Goal: Entertainment & Leisure: Consume media (video, audio)

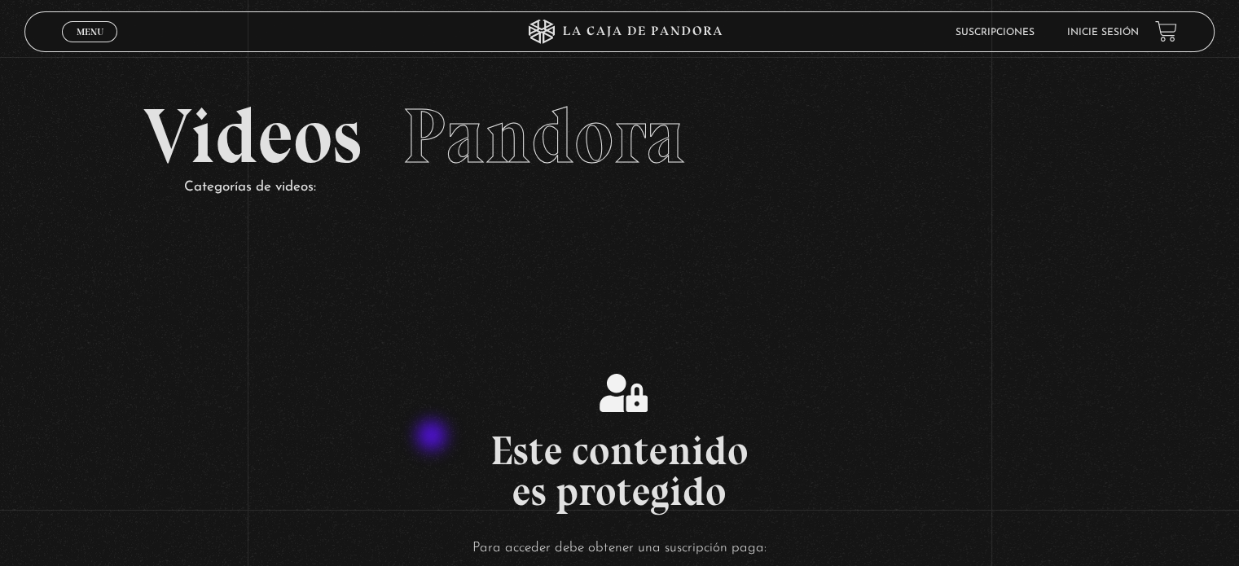
scroll to position [244, 0]
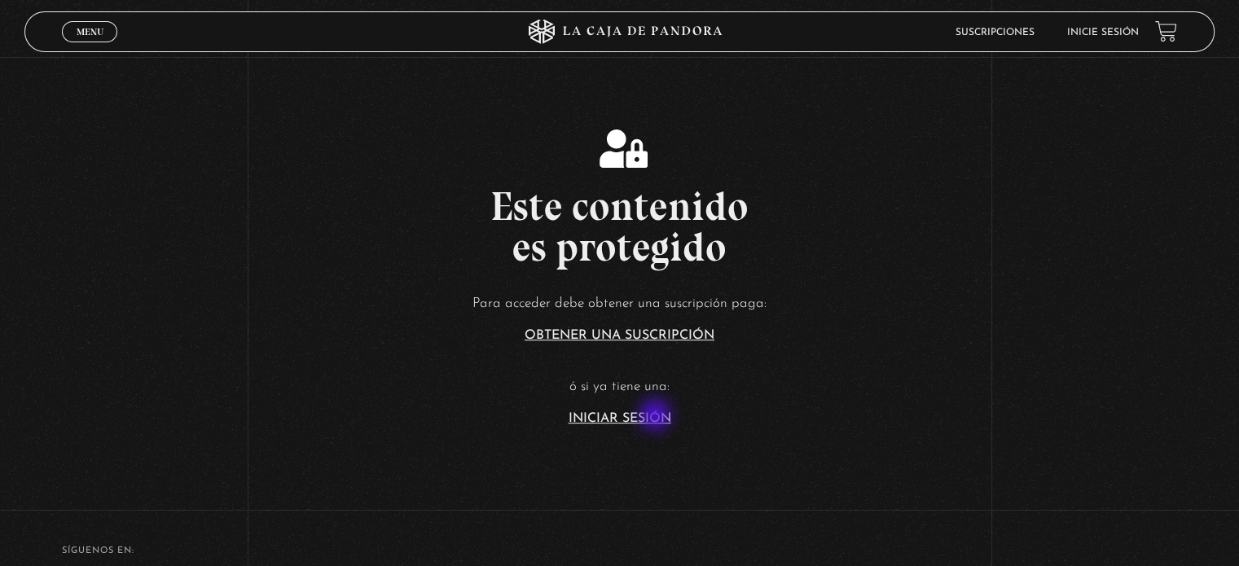
click at [656, 416] on link "Iniciar Sesión" at bounding box center [620, 418] width 103 height 13
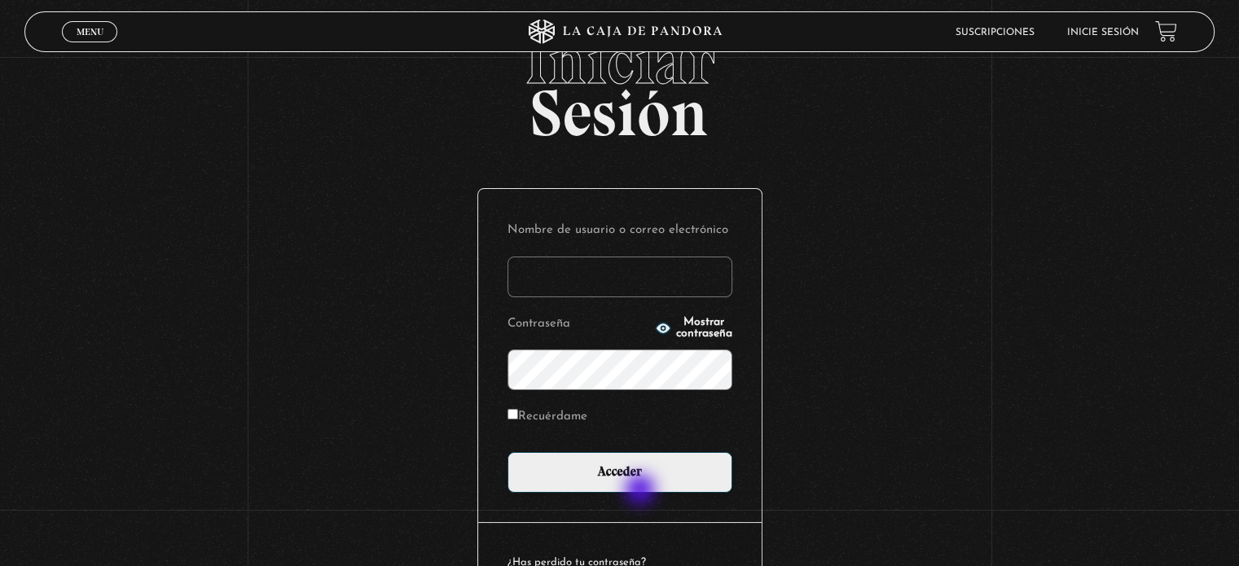
scroll to position [155, 0]
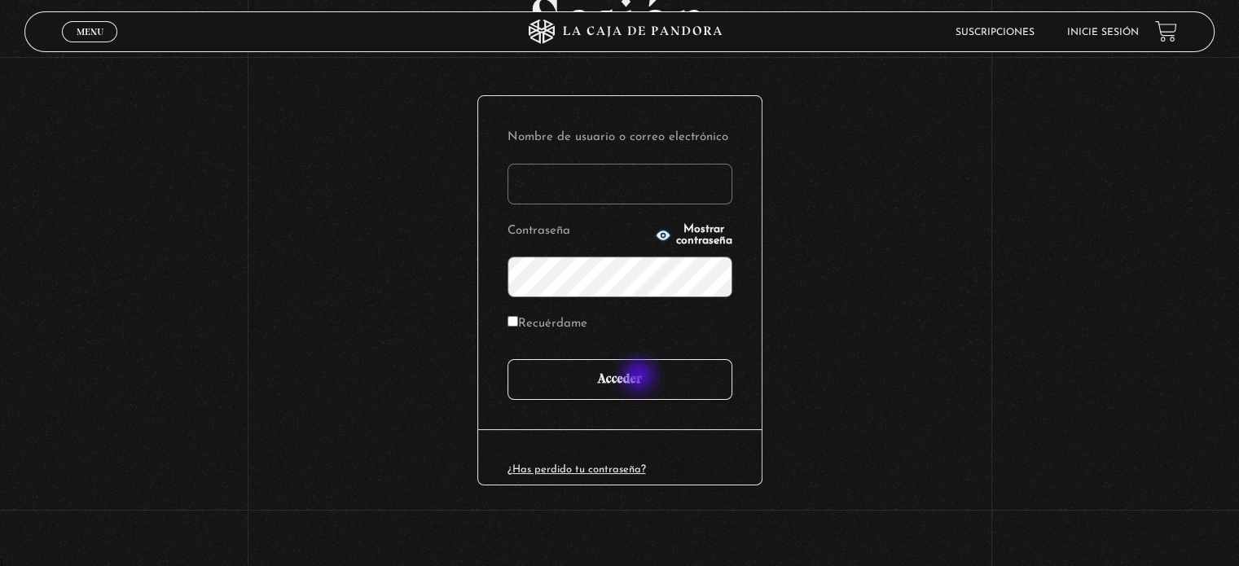
type input "juligonzalez26.10@gmail.com"
click at [640, 377] on input "Acceder" at bounding box center [619, 379] width 225 height 41
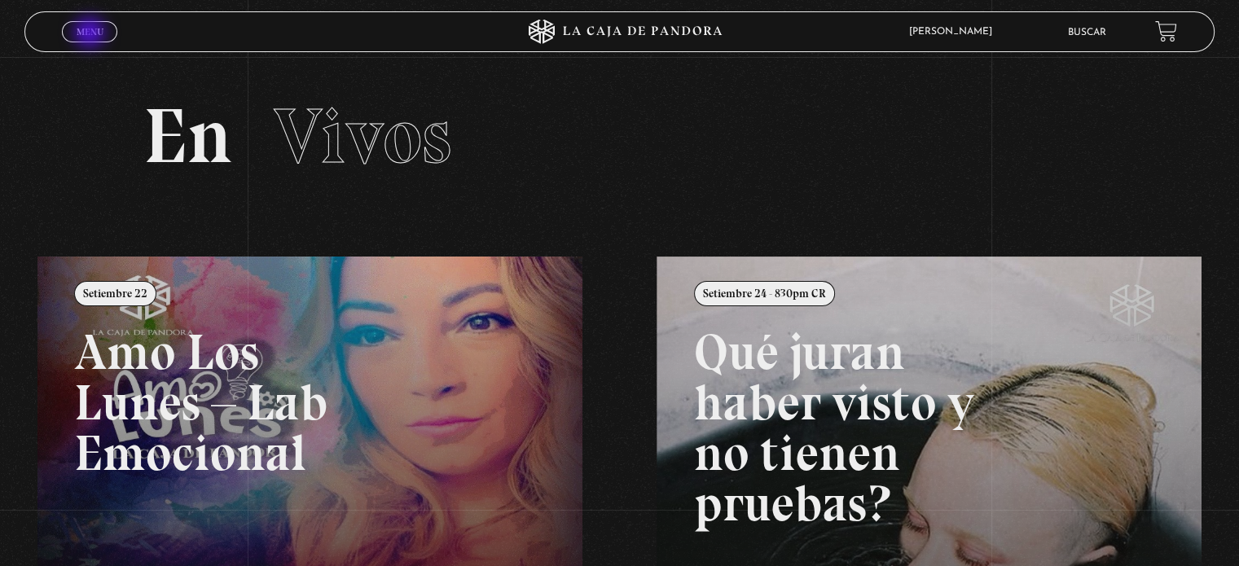
click at [91, 34] on span "Menu" at bounding box center [90, 32] width 27 height 10
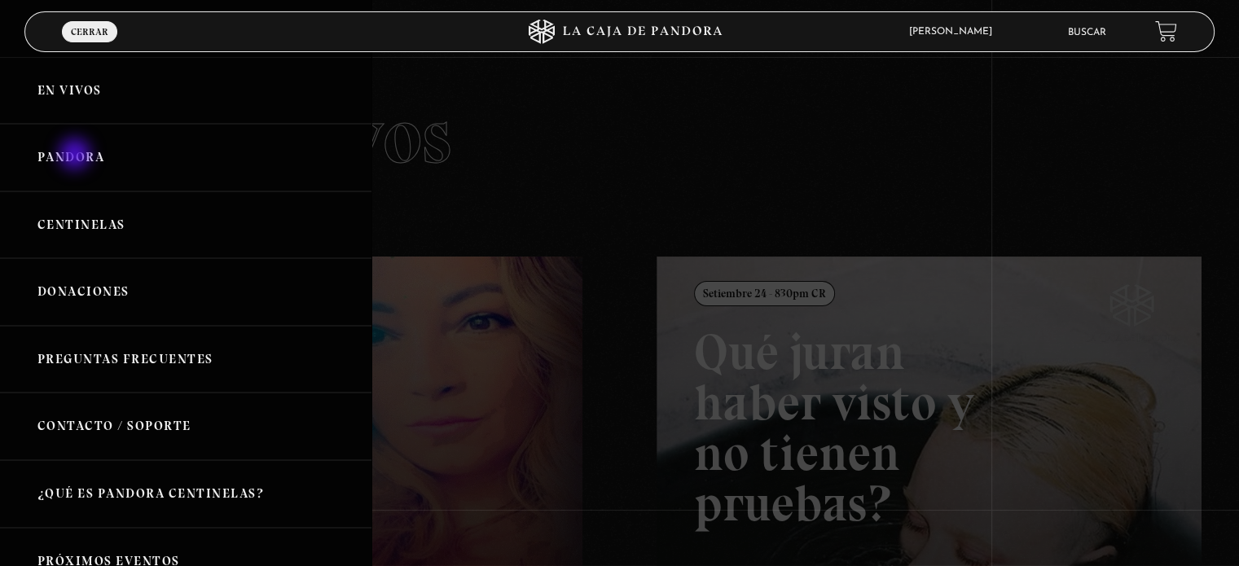
click at [77, 156] on link "Pandora" at bounding box center [185, 158] width 371 height 68
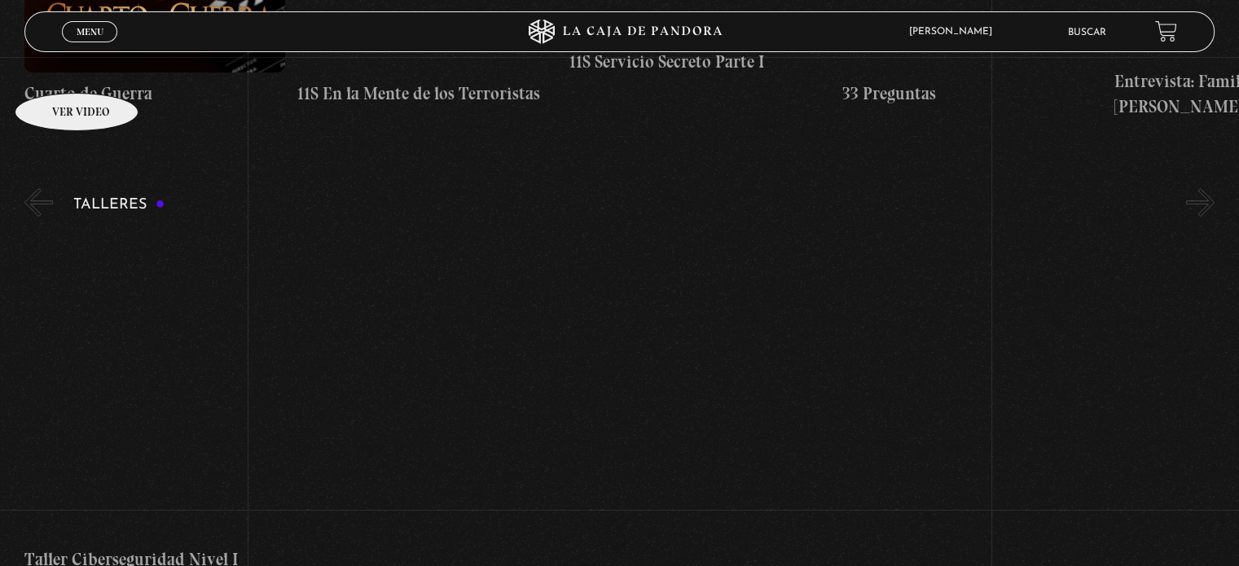
scroll to position [407, 0]
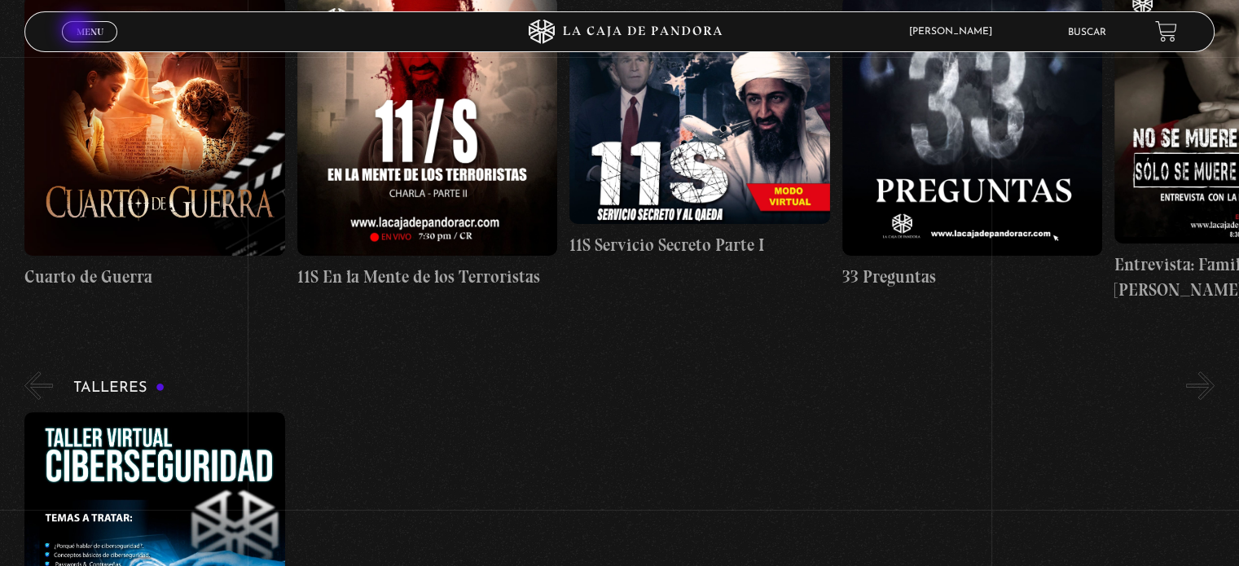
click at [78, 30] on span "Menu" at bounding box center [90, 32] width 27 height 10
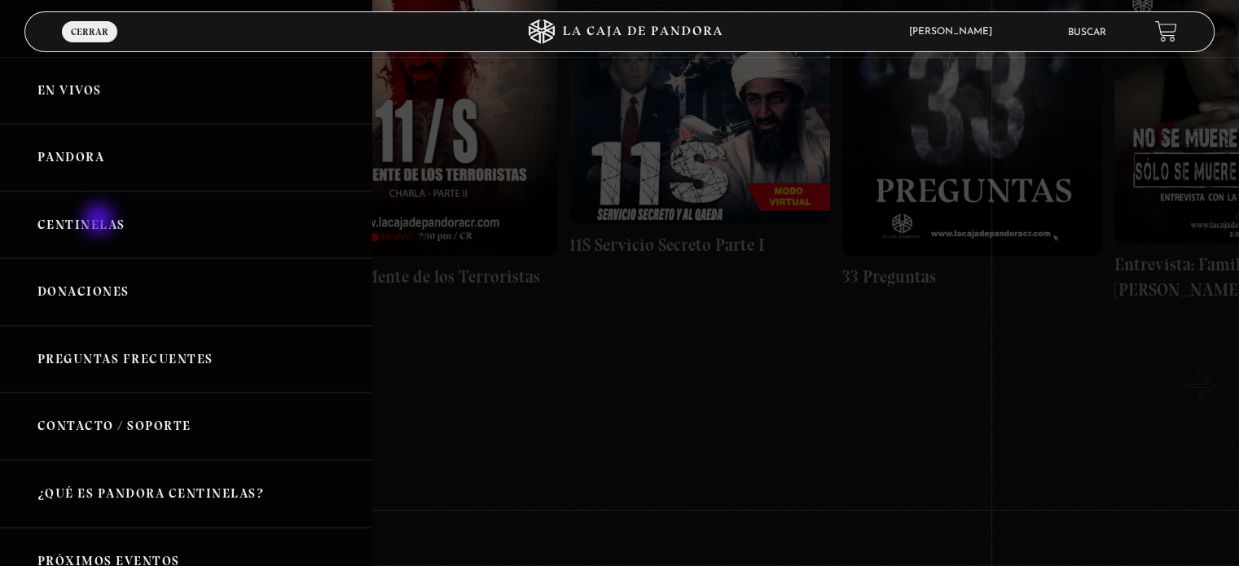
click at [100, 221] on link "Centinelas" at bounding box center [185, 225] width 371 height 68
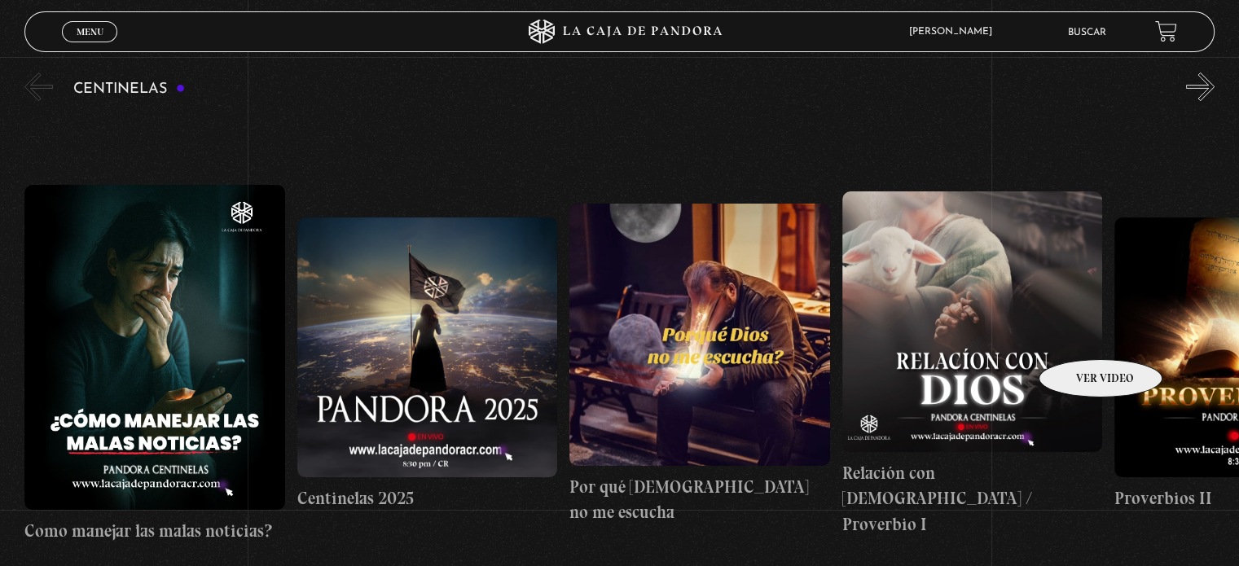
scroll to position [139, 0]
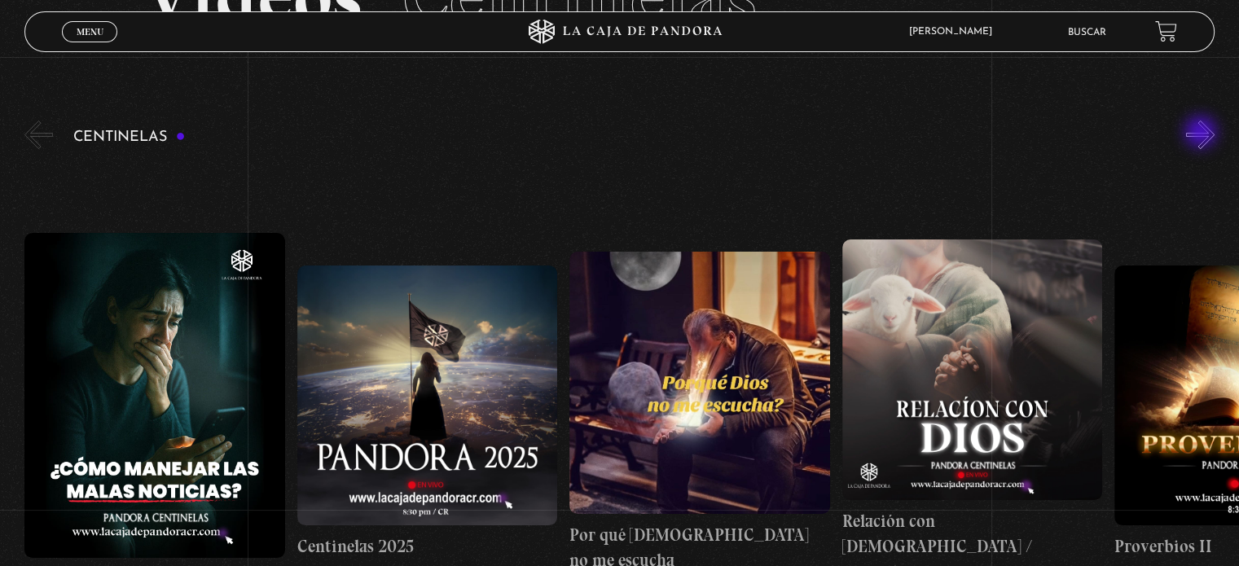
click at [1206, 130] on button "»" at bounding box center [1200, 135] width 29 height 29
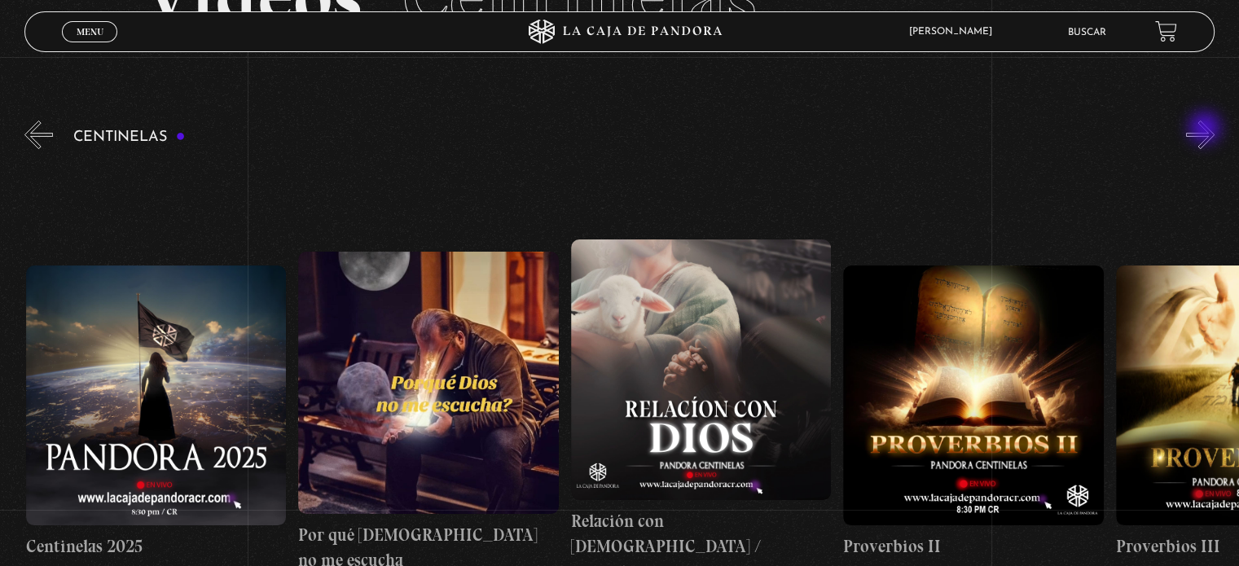
click at [1206, 130] on button "»" at bounding box center [1200, 135] width 29 height 29
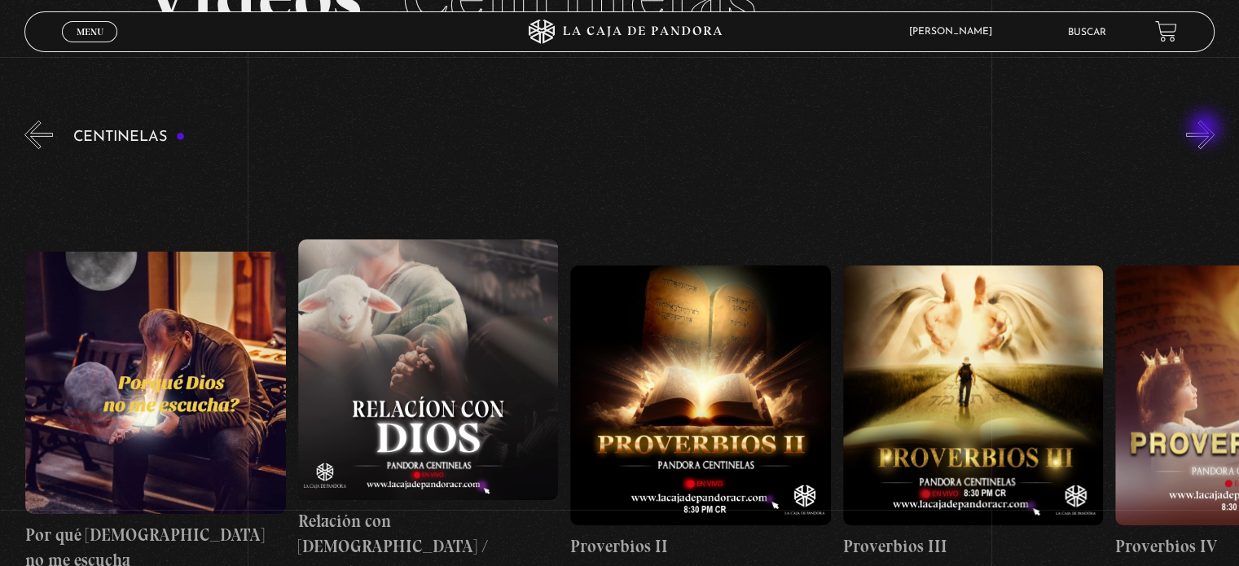
click at [1206, 130] on button "»" at bounding box center [1200, 135] width 29 height 29
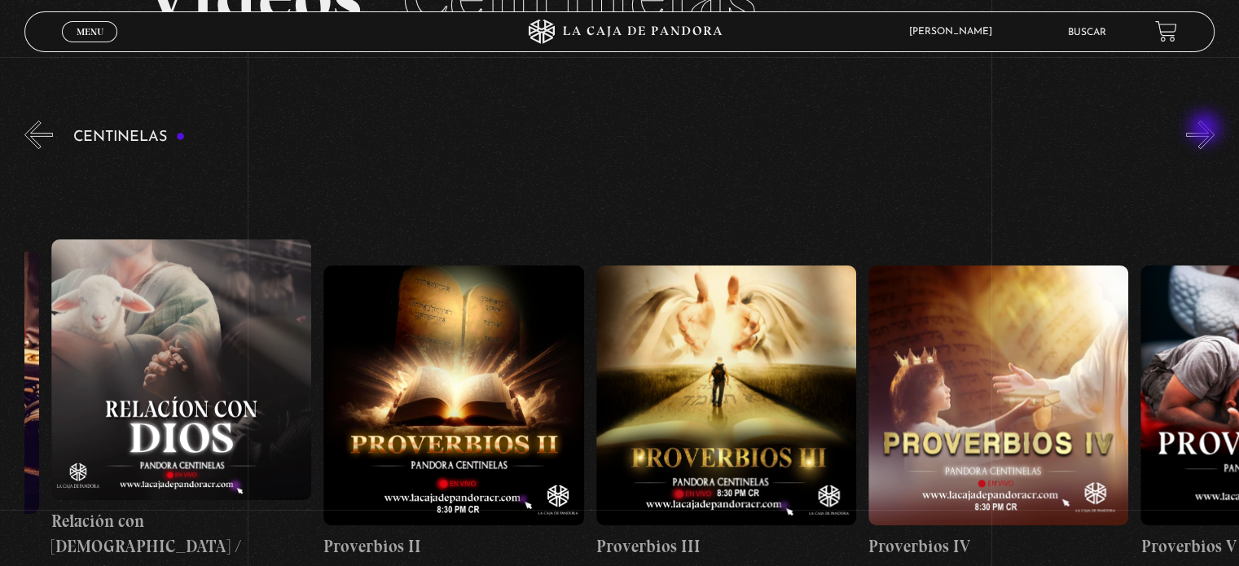
click at [1206, 130] on button "»" at bounding box center [1200, 135] width 29 height 29
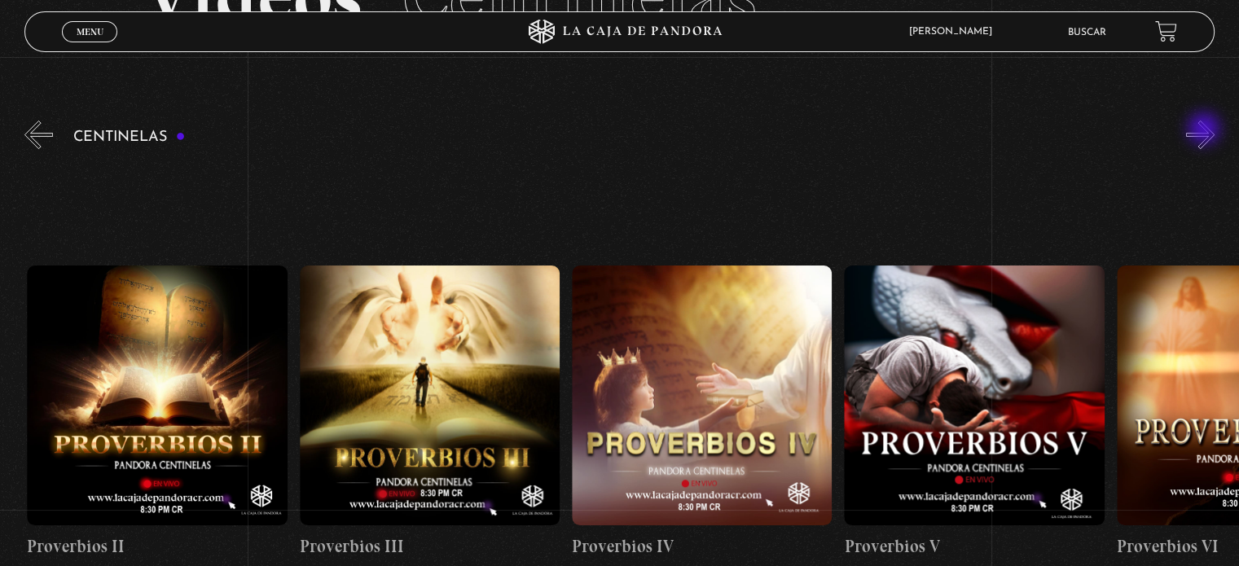
click at [1205, 130] on button "»" at bounding box center [1200, 135] width 29 height 29
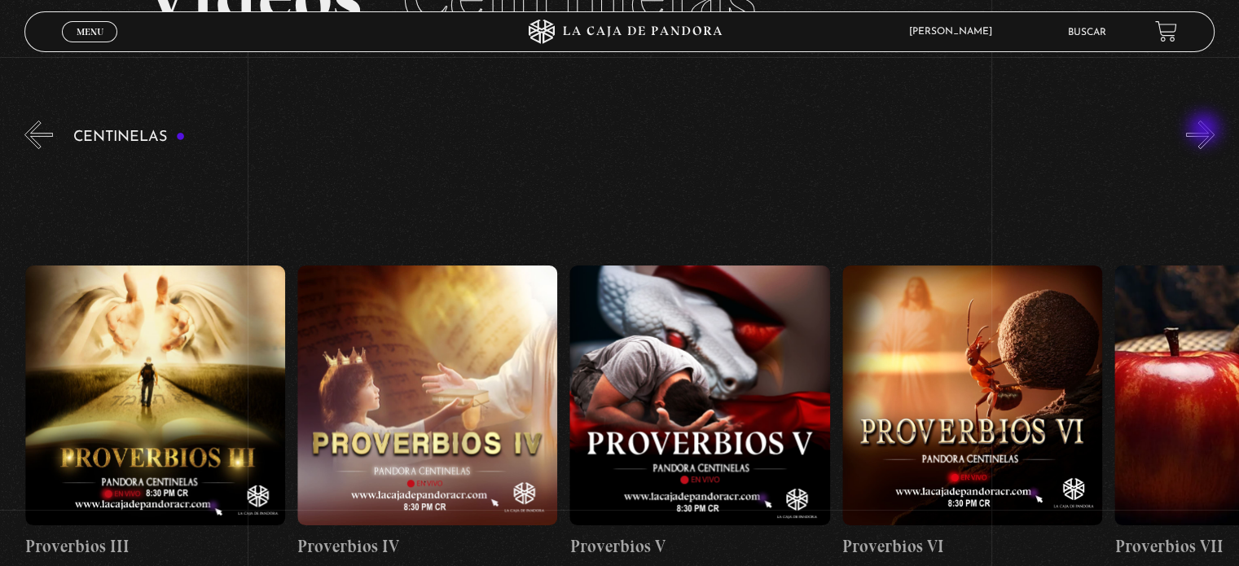
click at [1205, 130] on button "»" at bounding box center [1200, 135] width 29 height 29
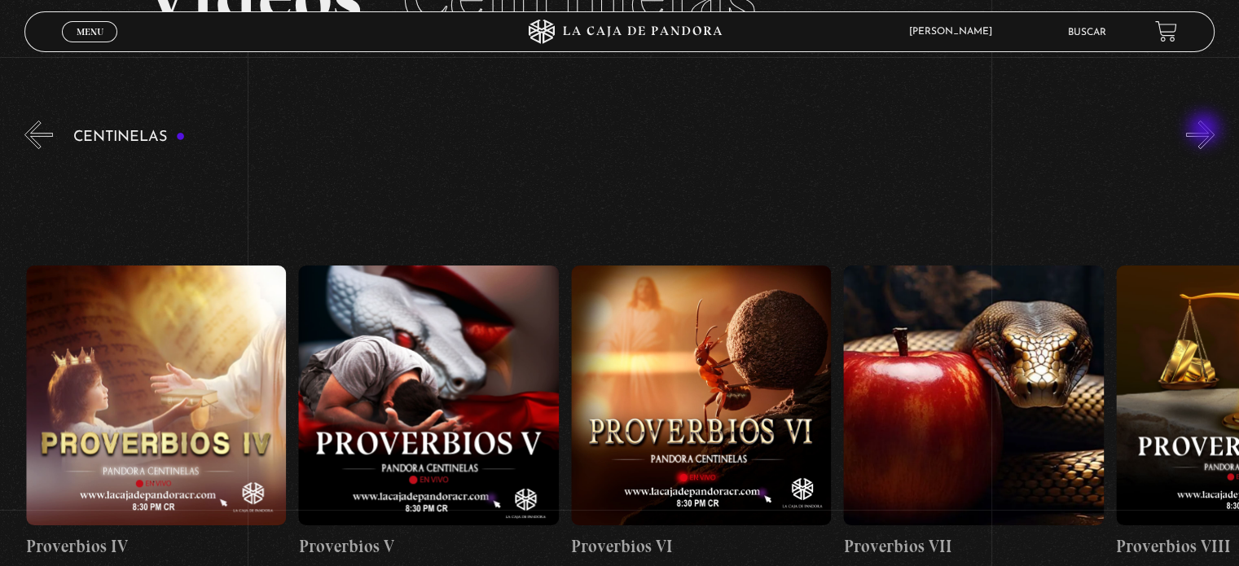
click at [1205, 130] on button "»" at bounding box center [1200, 135] width 29 height 29
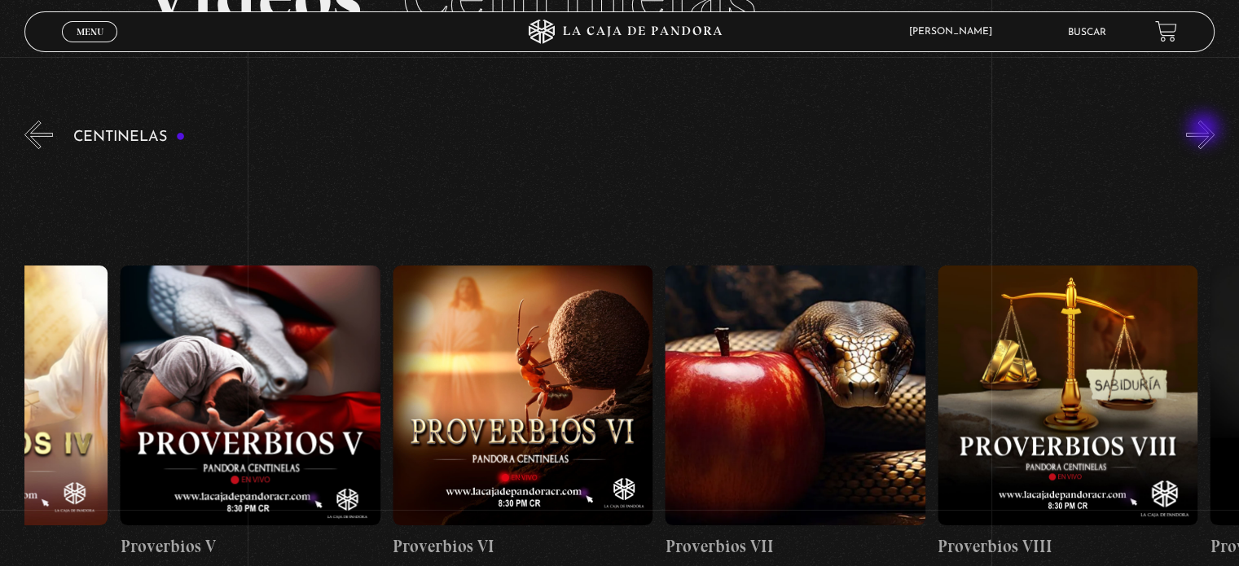
click at [1205, 130] on button "»" at bounding box center [1200, 135] width 29 height 29
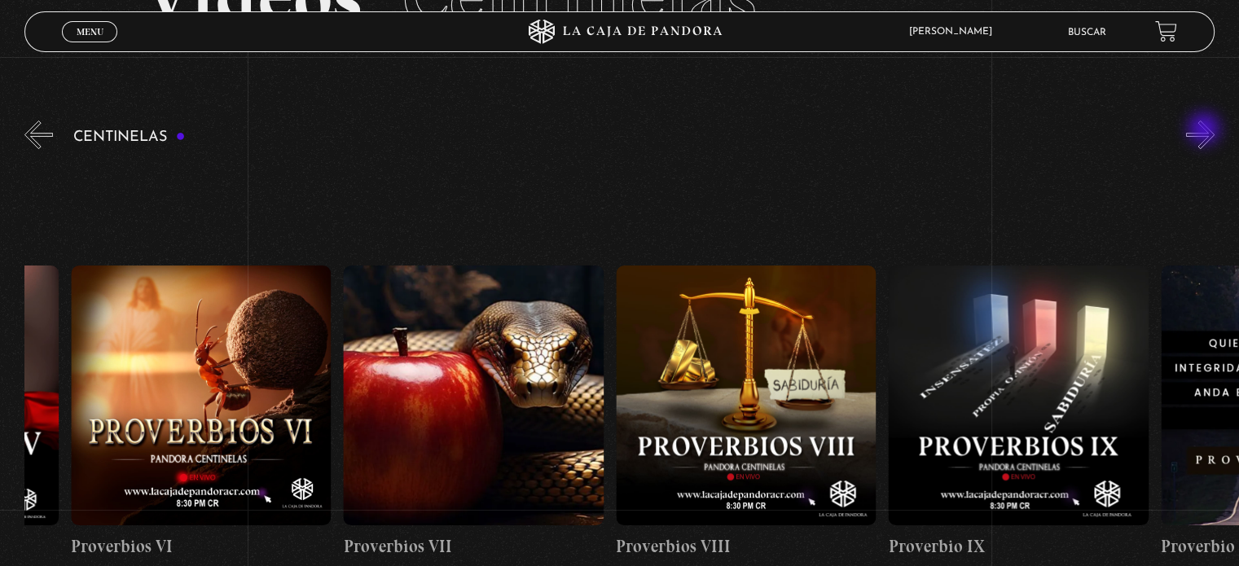
click at [1205, 130] on button "»" at bounding box center [1200, 135] width 29 height 29
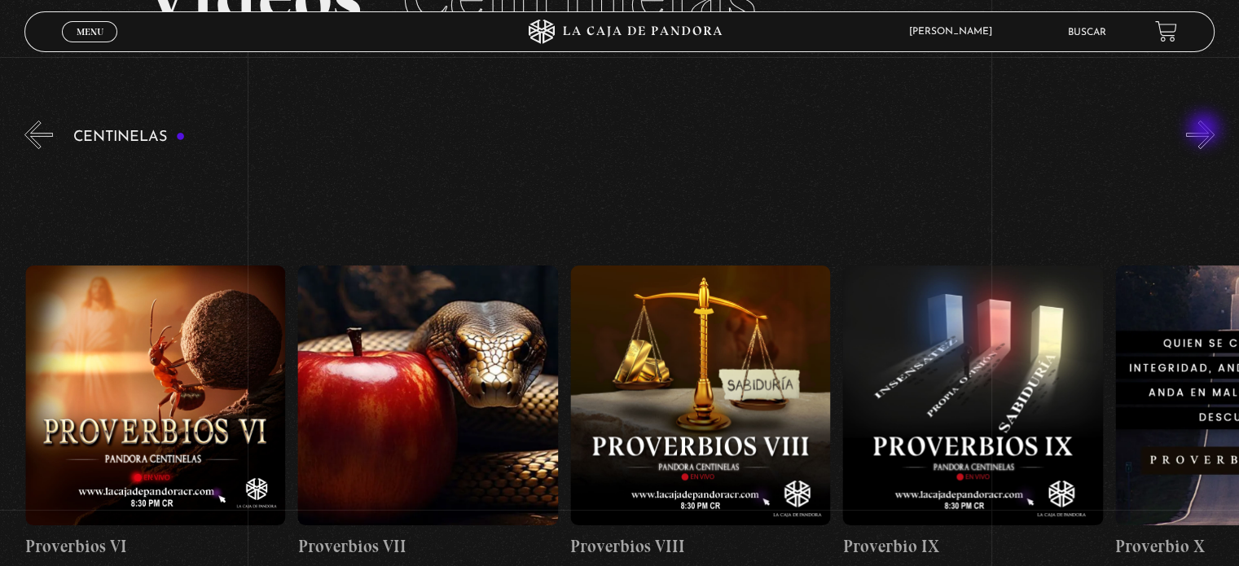
click at [1205, 130] on button "»" at bounding box center [1200, 135] width 29 height 29
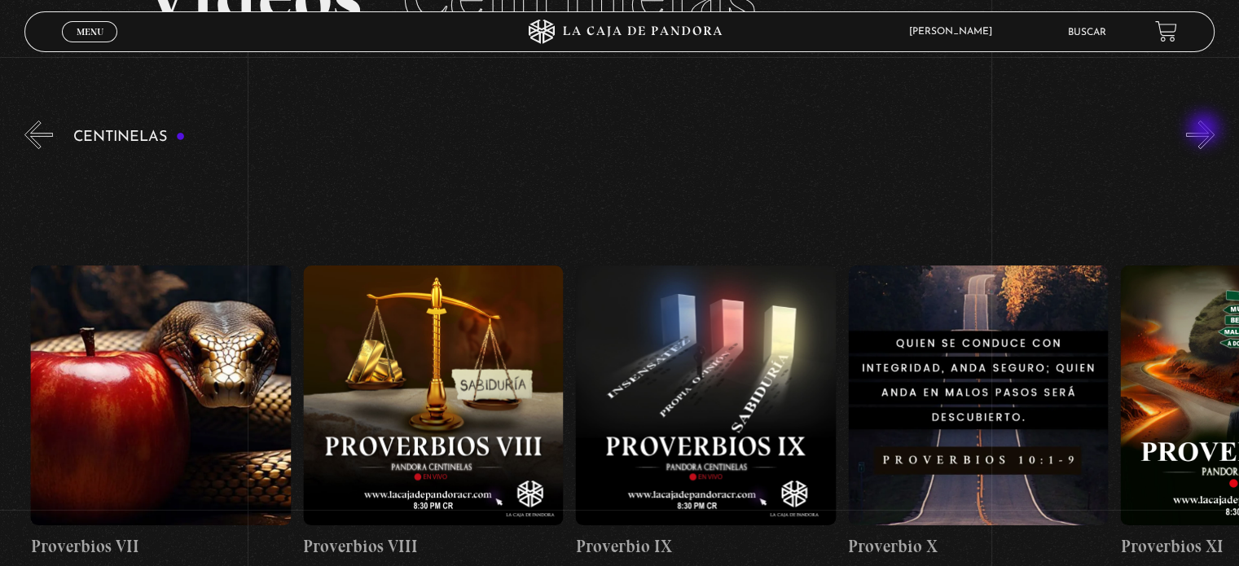
click at [1205, 130] on button "»" at bounding box center [1200, 135] width 29 height 29
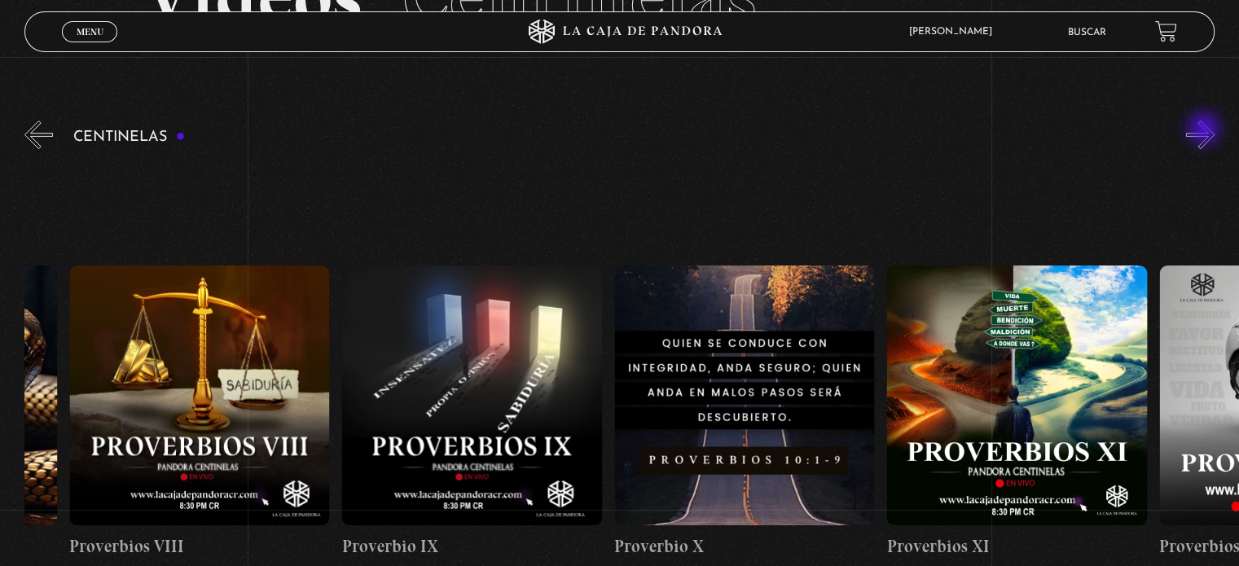
click at [1205, 130] on button "»" at bounding box center [1200, 135] width 29 height 29
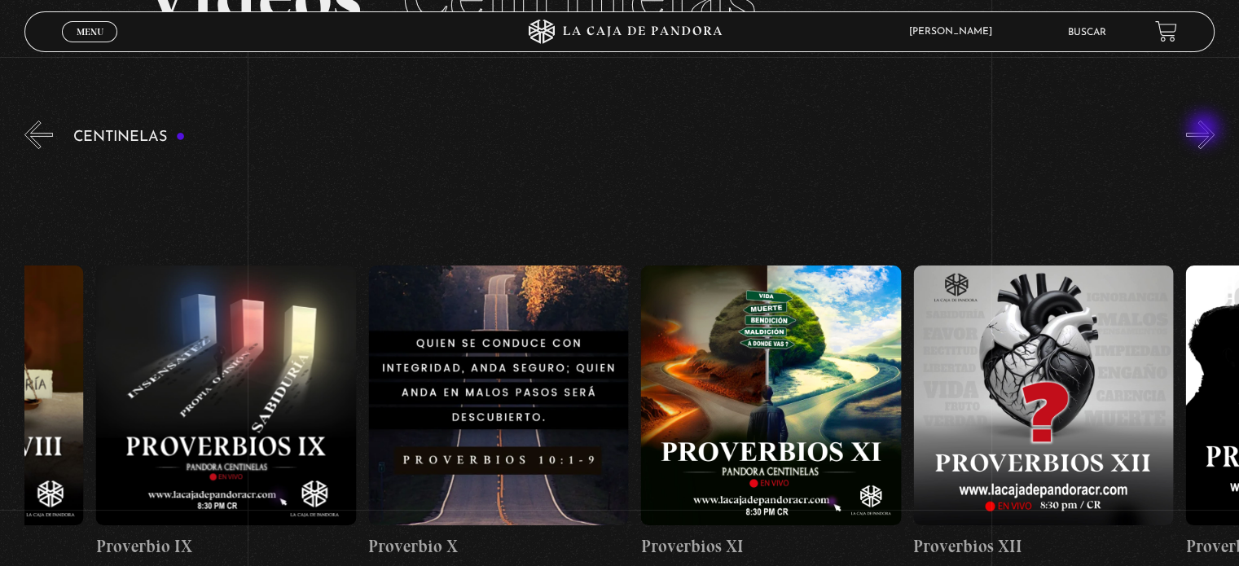
click at [1205, 130] on button "»" at bounding box center [1200, 135] width 29 height 29
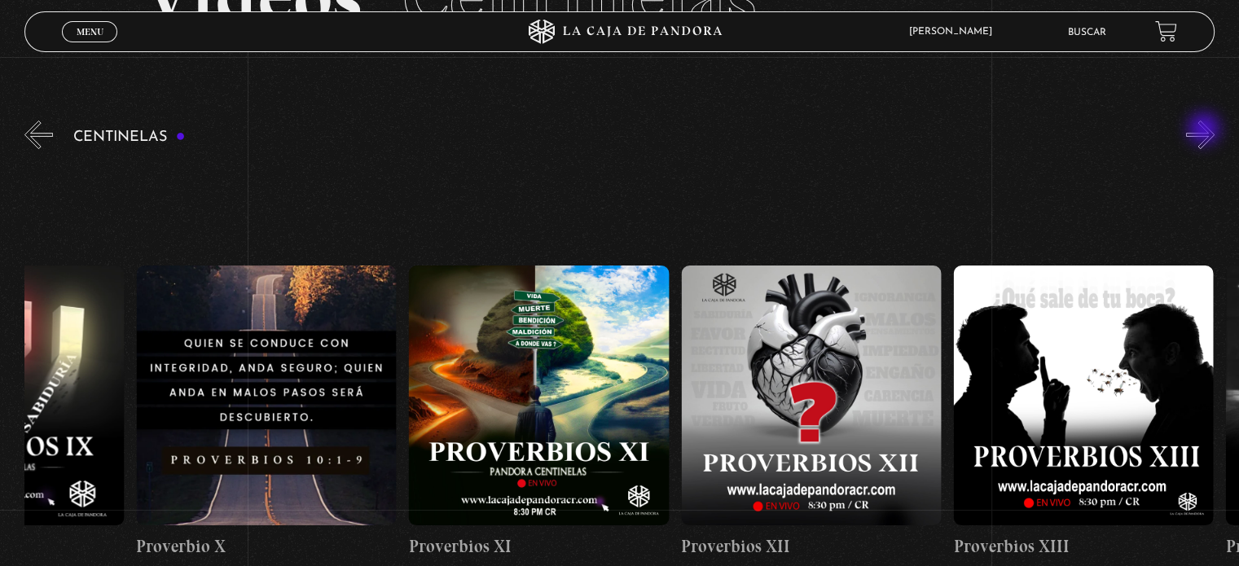
click at [1205, 130] on button "»" at bounding box center [1200, 135] width 29 height 29
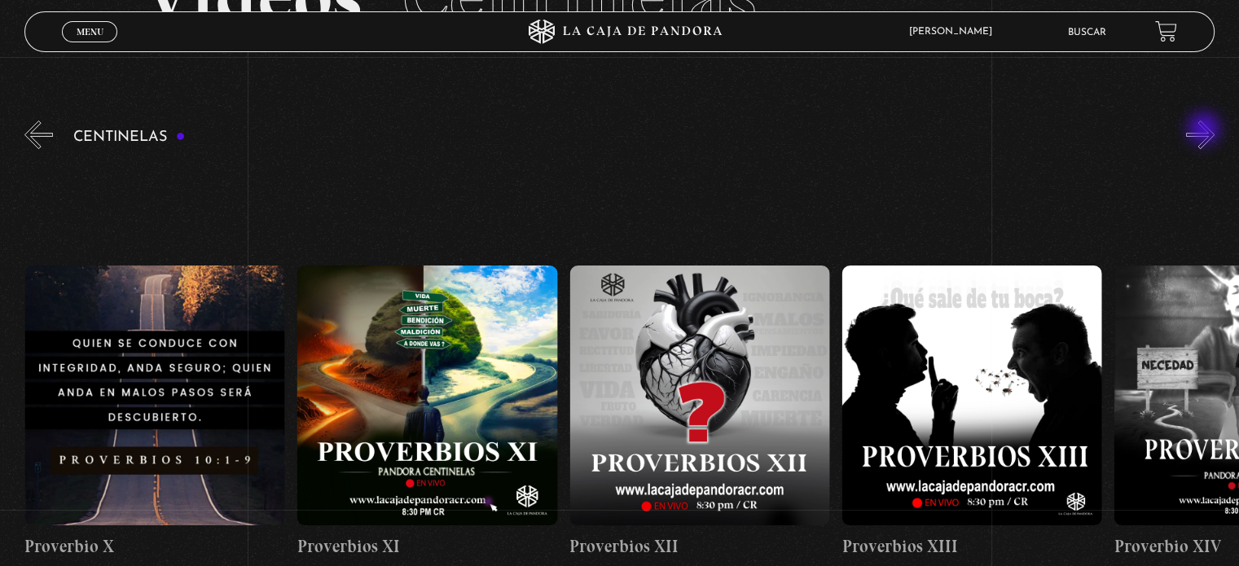
click at [1205, 130] on button "»" at bounding box center [1200, 135] width 29 height 29
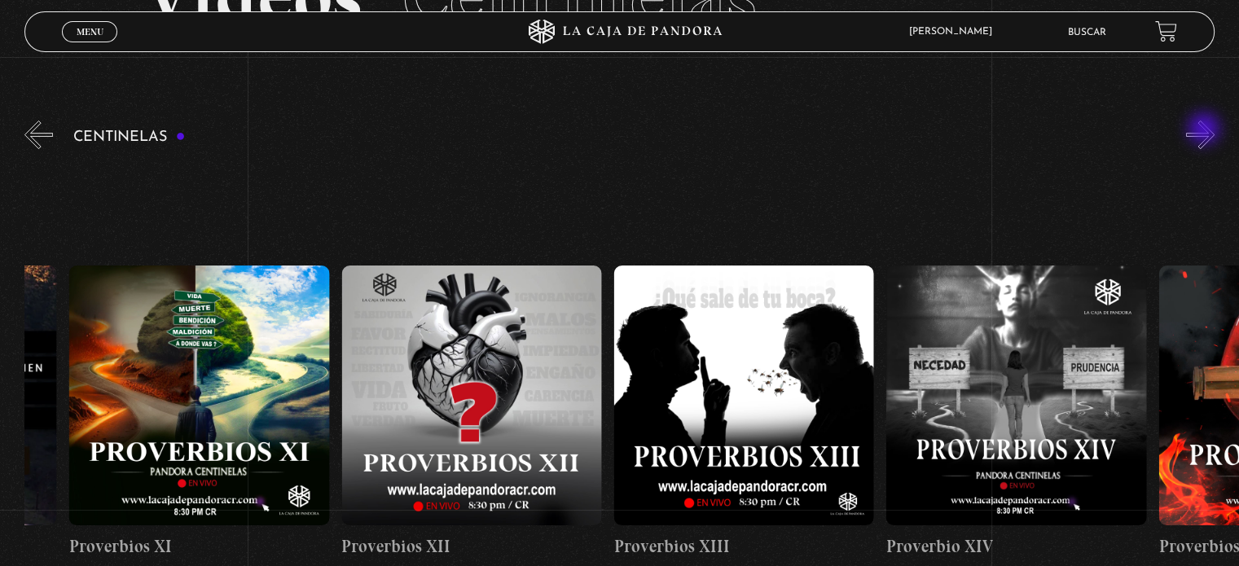
click at [1205, 130] on button "»" at bounding box center [1200, 135] width 29 height 29
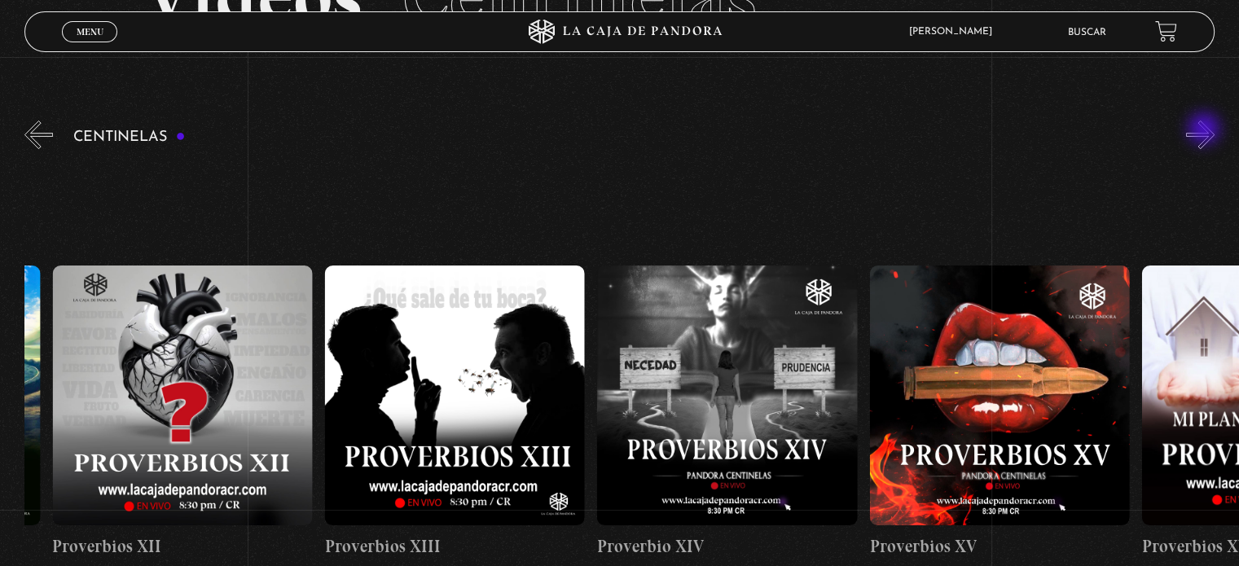
click at [1205, 130] on button "»" at bounding box center [1200, 135] width 29 height 29
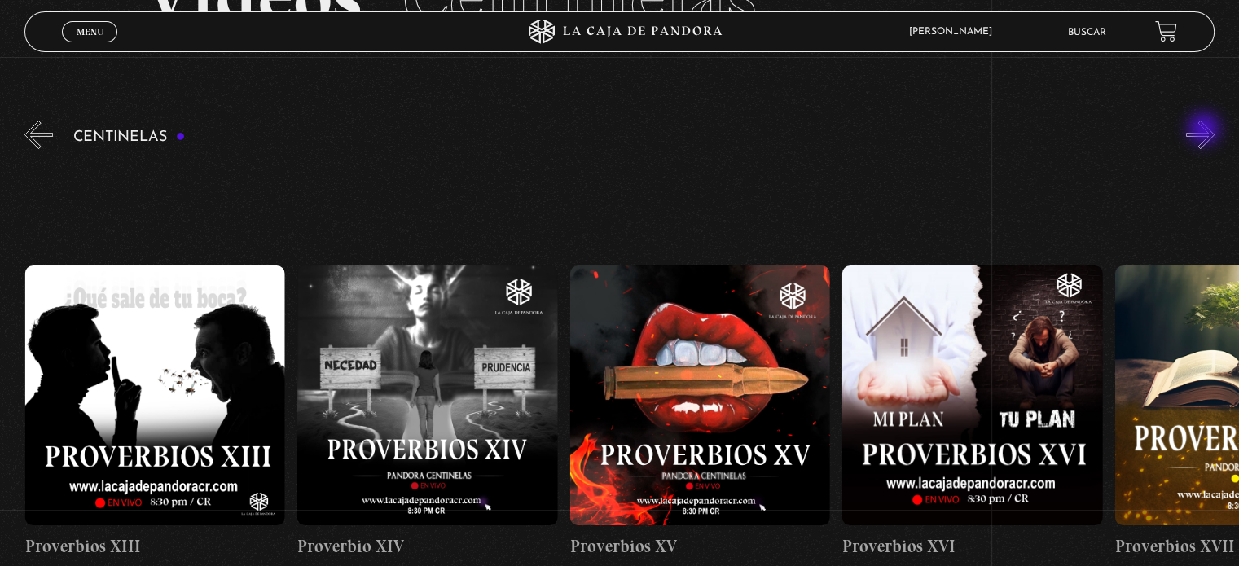
click at [1205, 130] on button "»" at bounding box center [1200, 135] width 29 height 29
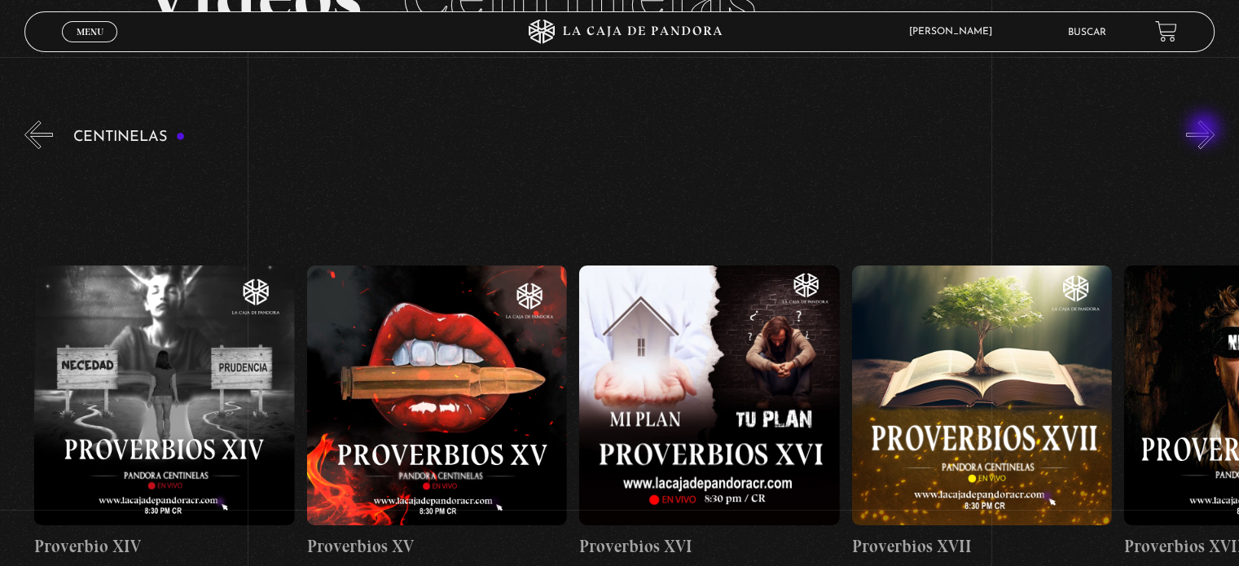
click at [1205, 130] on button "»" at bounding box center [1200, 135] width 29 height 29
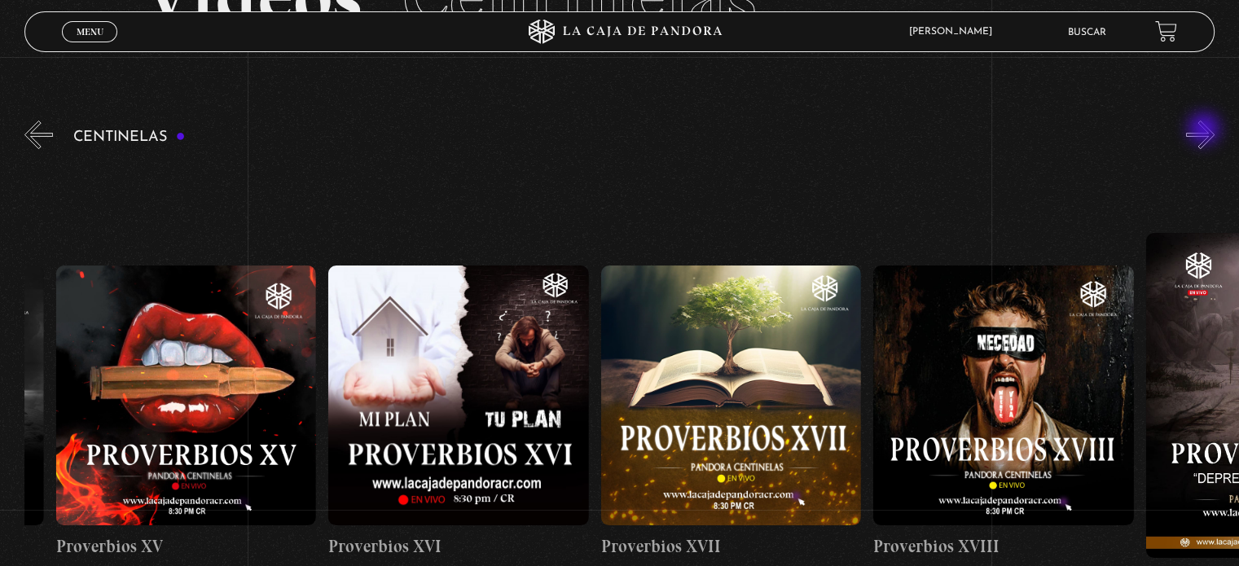
click at [1205, 130] on button "»" at bounding box center [1200, 135] width 29 height 29
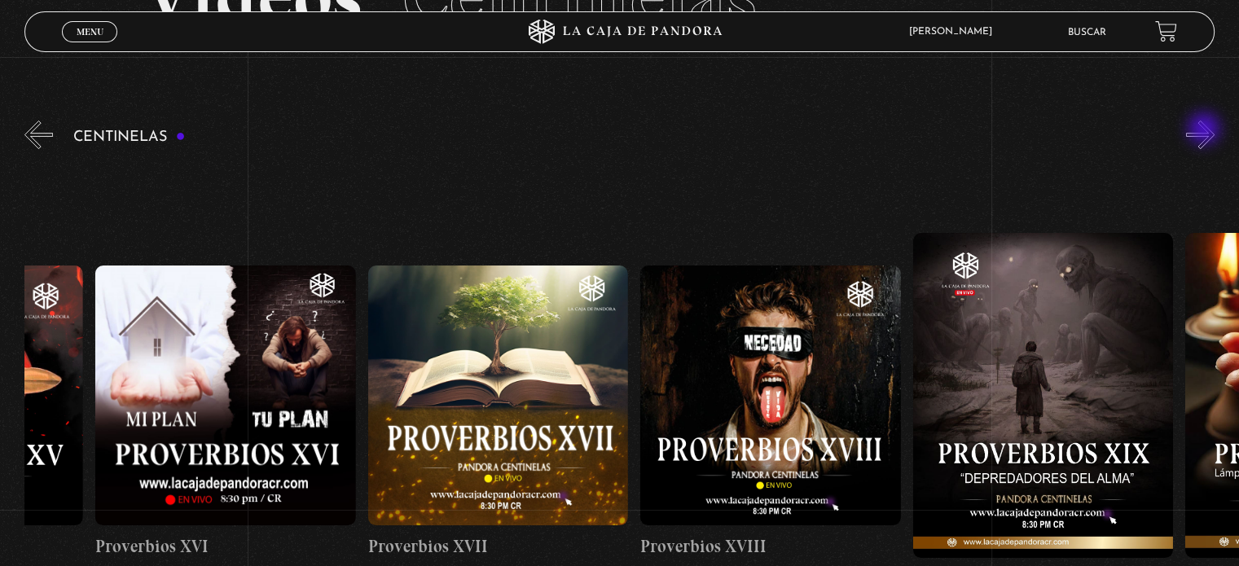
click at [1205, 130] on button "»" at bounding box center [1200, 135] width 29 height 29
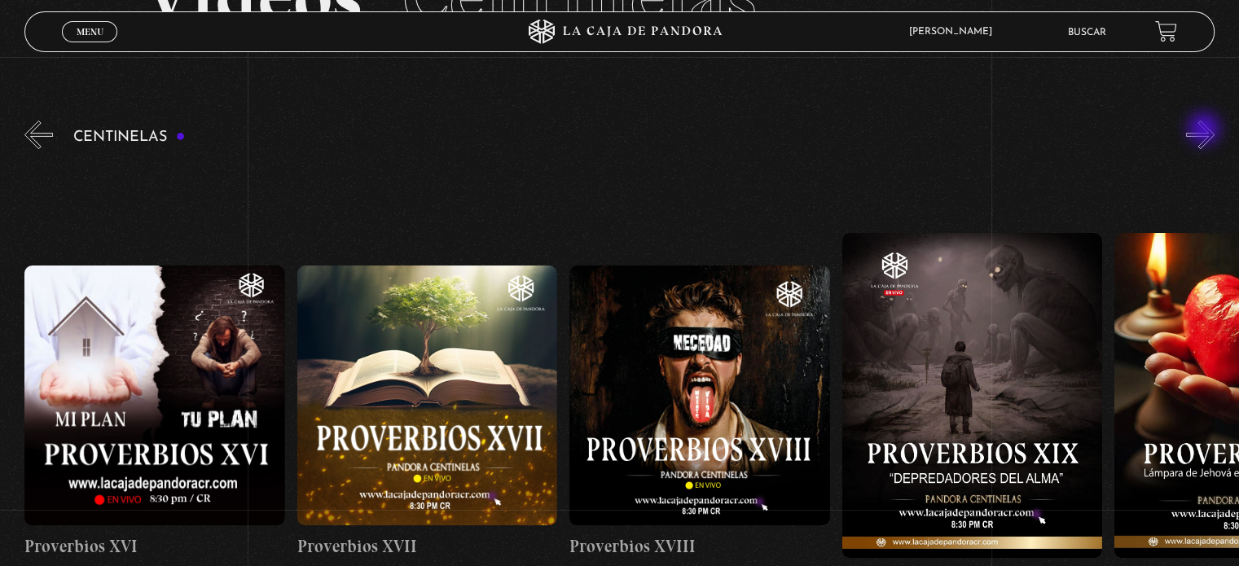
click at [1205, 130] on button "»" at bounding box center [1200, 135] width 29 height 29
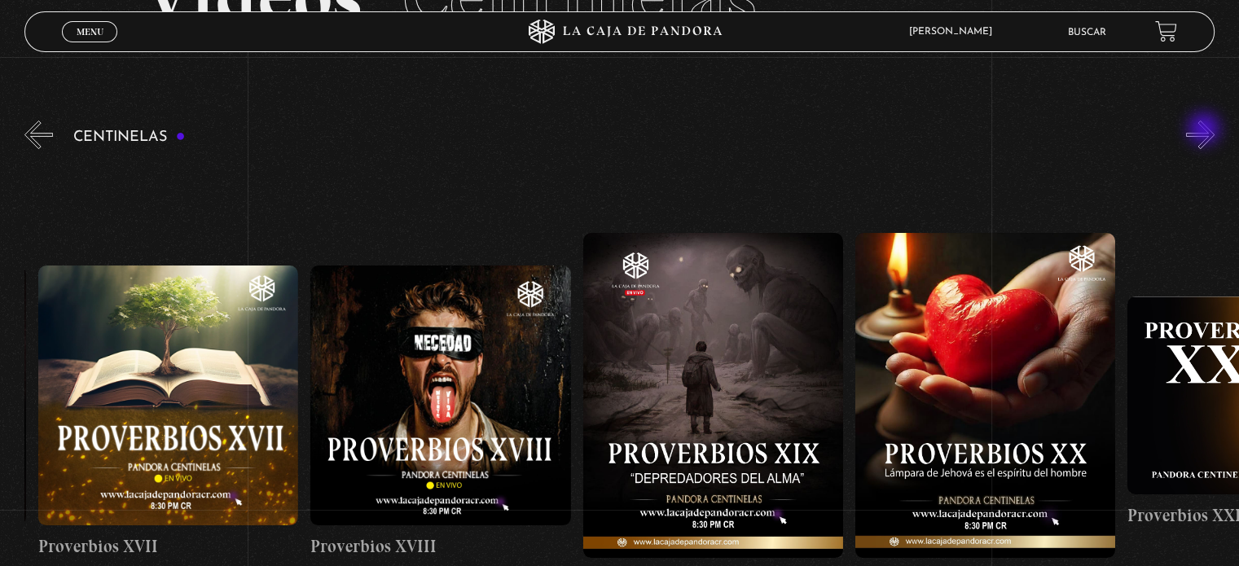
click at [1205, 130] on button "»" at bounding box center [1200, 135] width 29 height 29
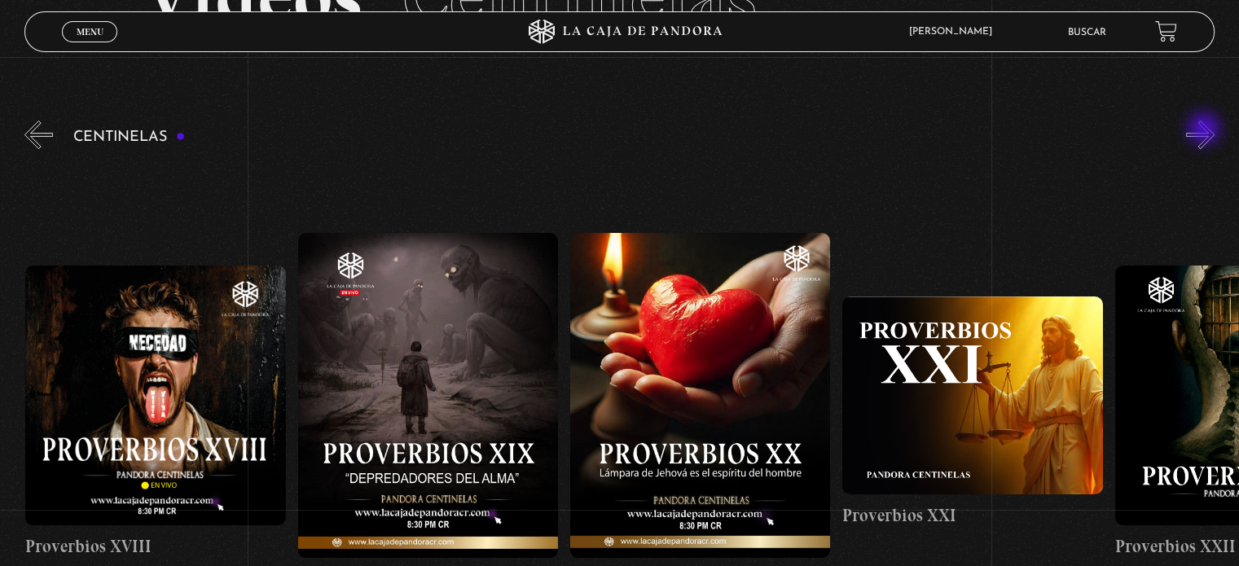
click at [1205, 130] on button "»" at bounding box center [1200, 135] width 29 height 29
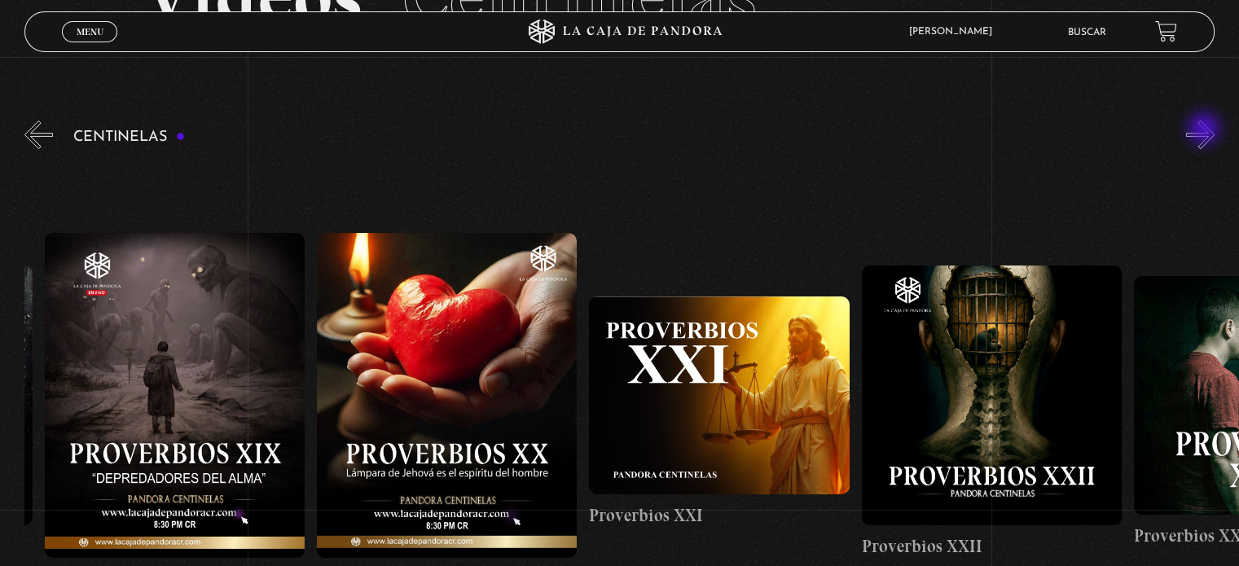
click at [1205, 130] on button "»" at bounding box center [1200, 135] width 29 height 29
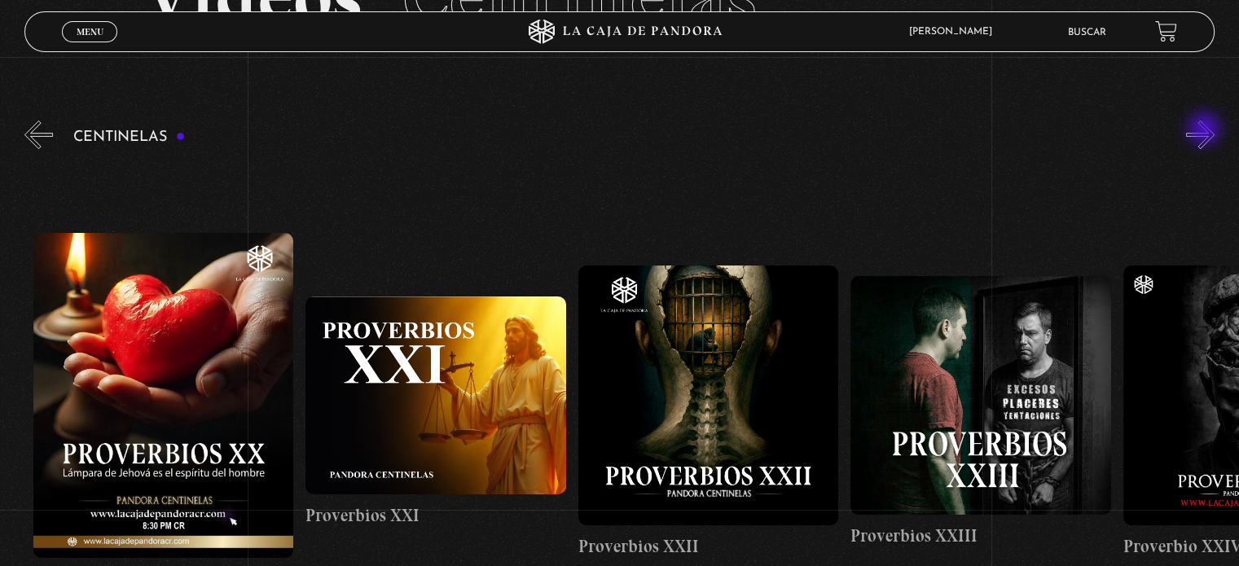
click at [1205, 130] on button "»" at bounding box center [1200, 135] width 29 height 29
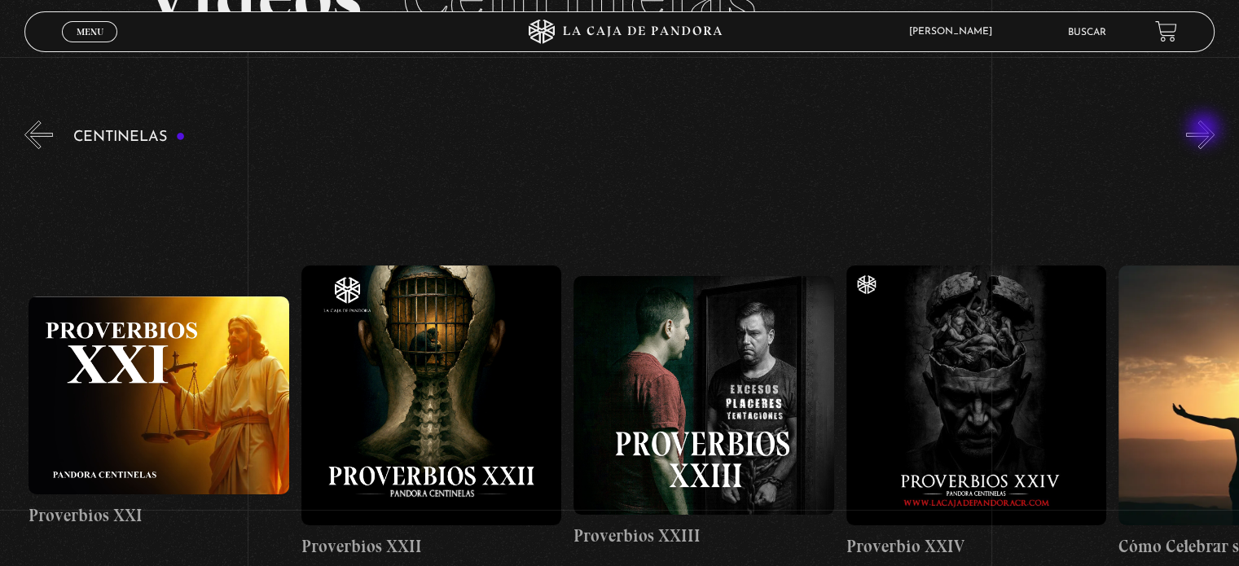
click at [1205, 130] on button "»" at bounding box center [1200, 135] width 29 height 29
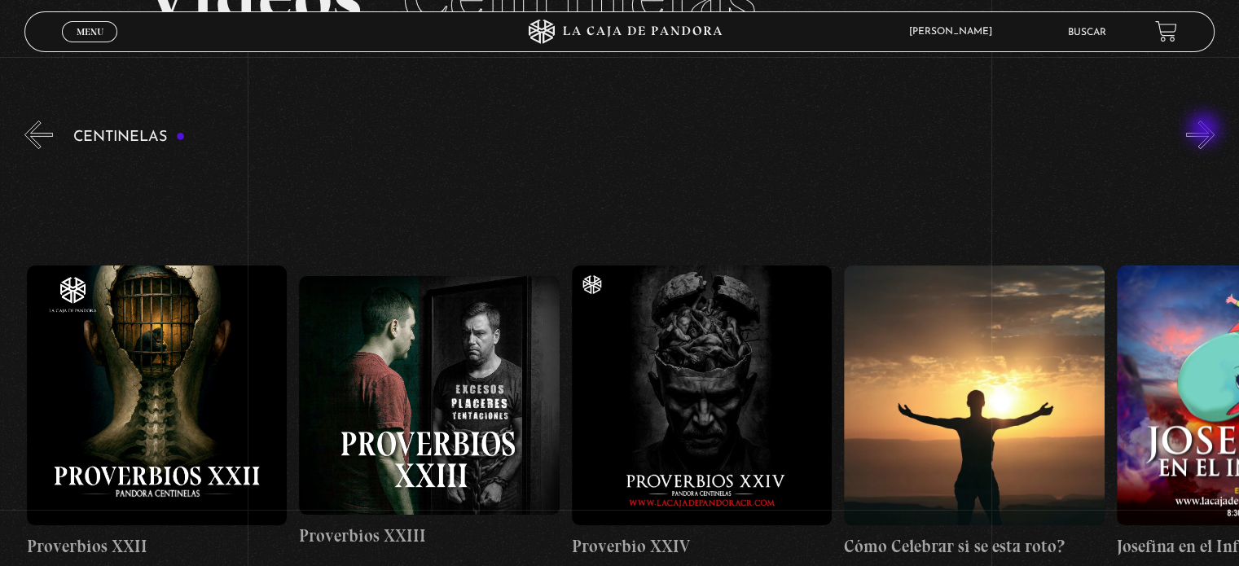
click at [1205, 130] on button "»" at bounding box center [1200, 135] width 29 height 29
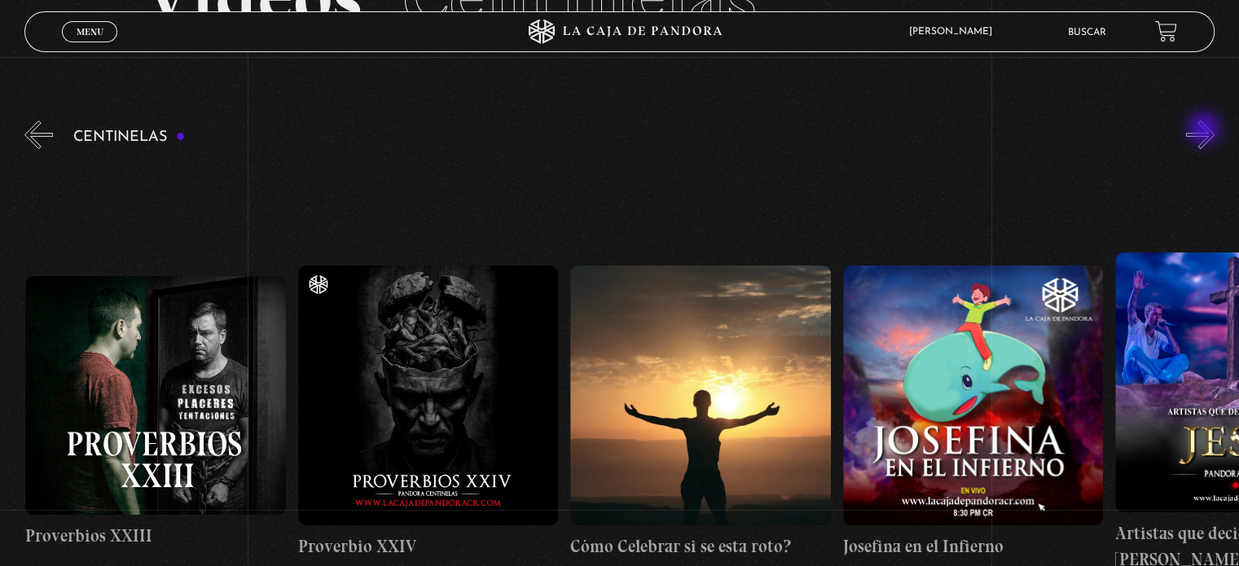
click at [1205, 130] on button "»" at bounding box center [1200, 135] width 29 height 29
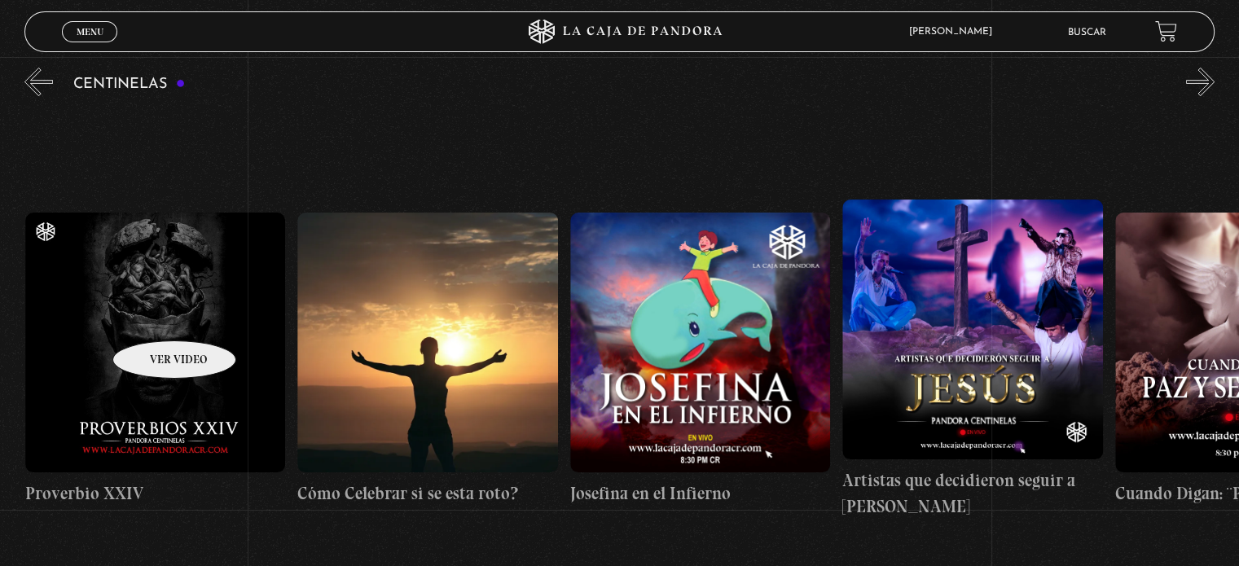
scroll to position [221, 0]
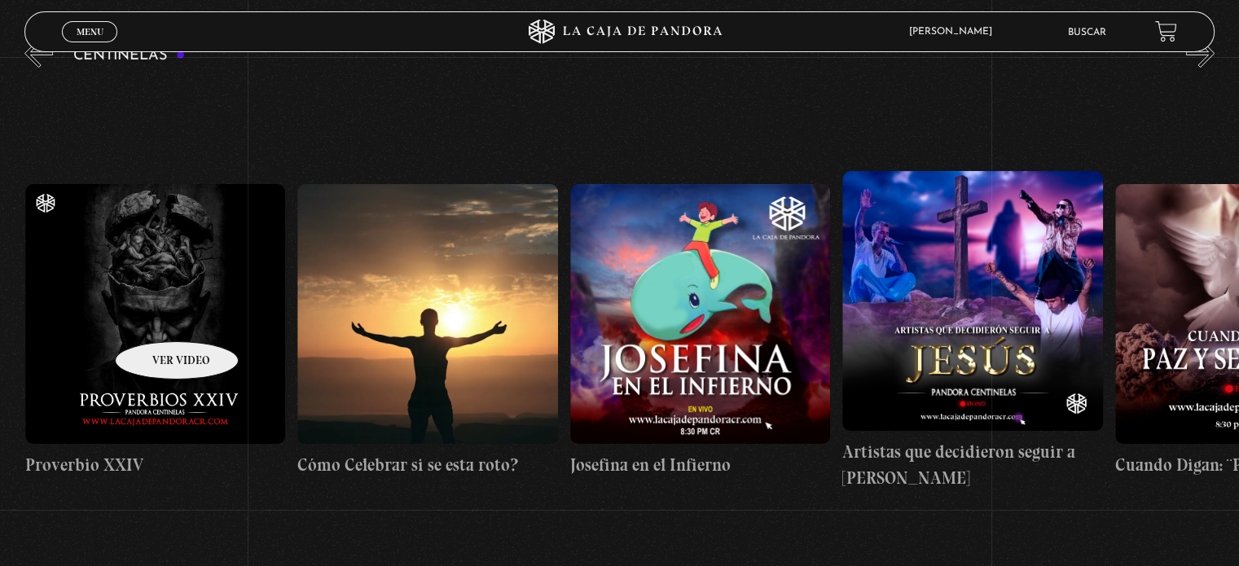
click at [156, 317] on figure at bounding box center [155, 314] width 260 height 260
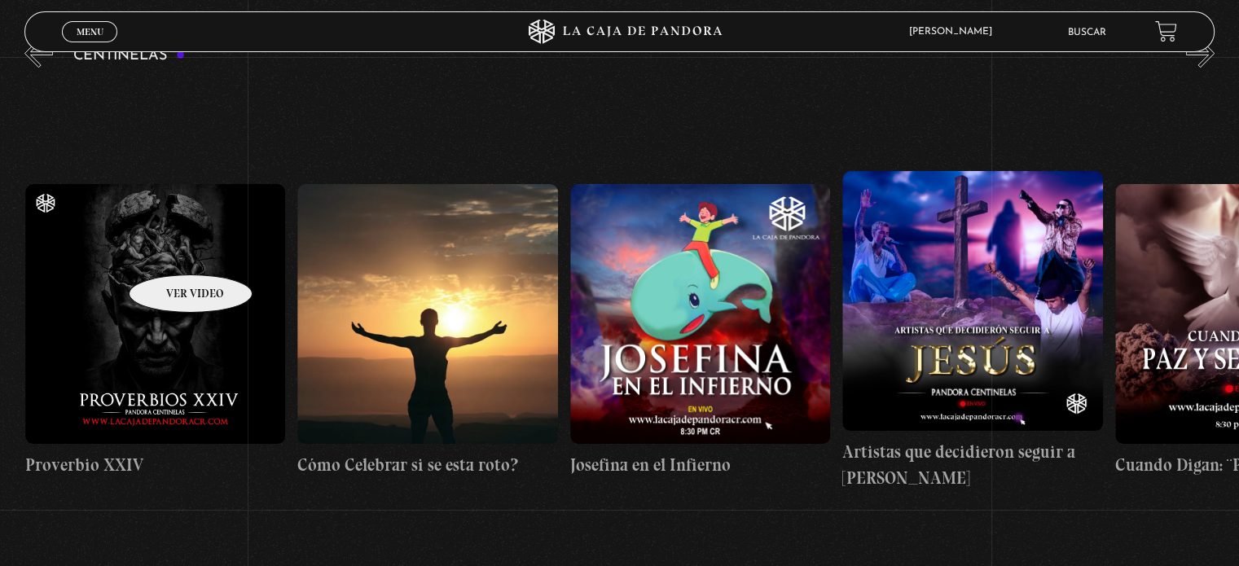
click at [169, 250] on figure at bounding box center [155, 314] width 260 height 260
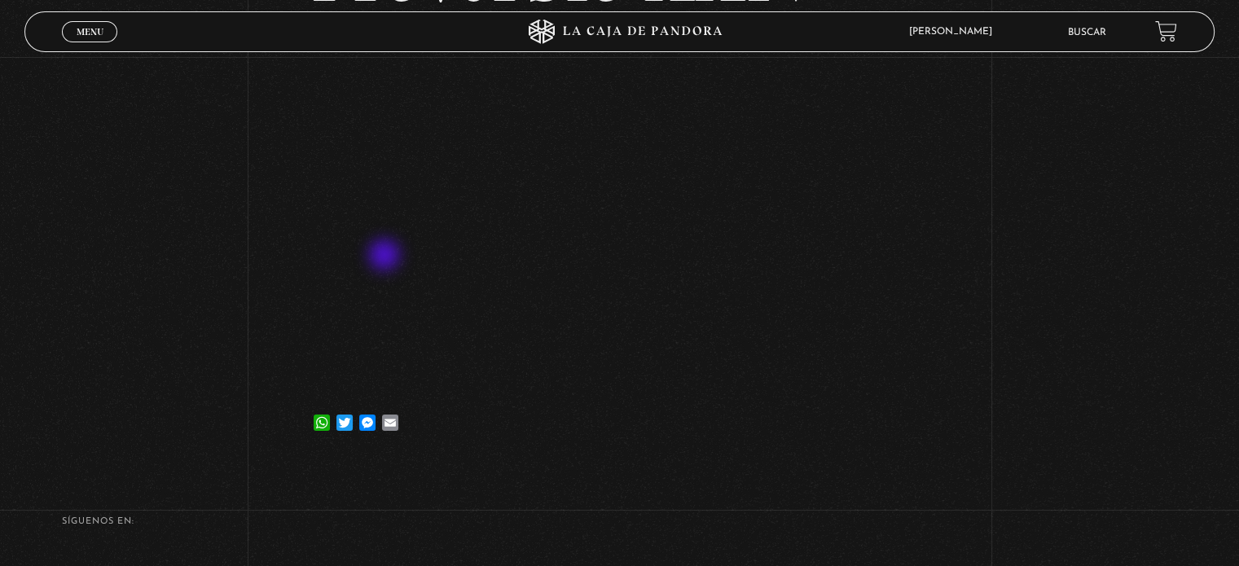
scroll to position [89, 0]
